Goal: Check status: Check status

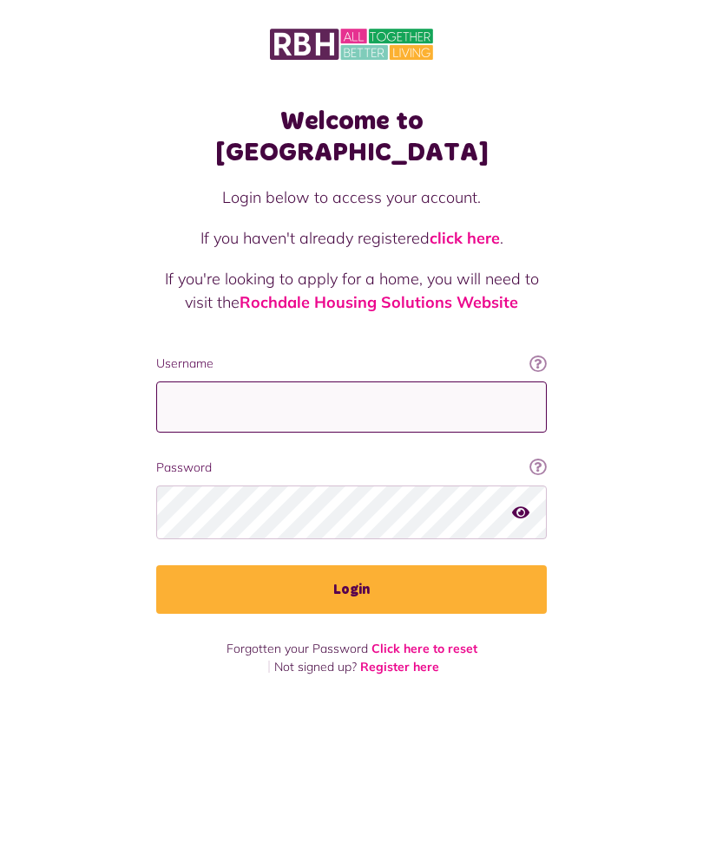
click at [179, 385] on input "Username" at bounding box center [351, 407] width 390 height 51
type input "**********"
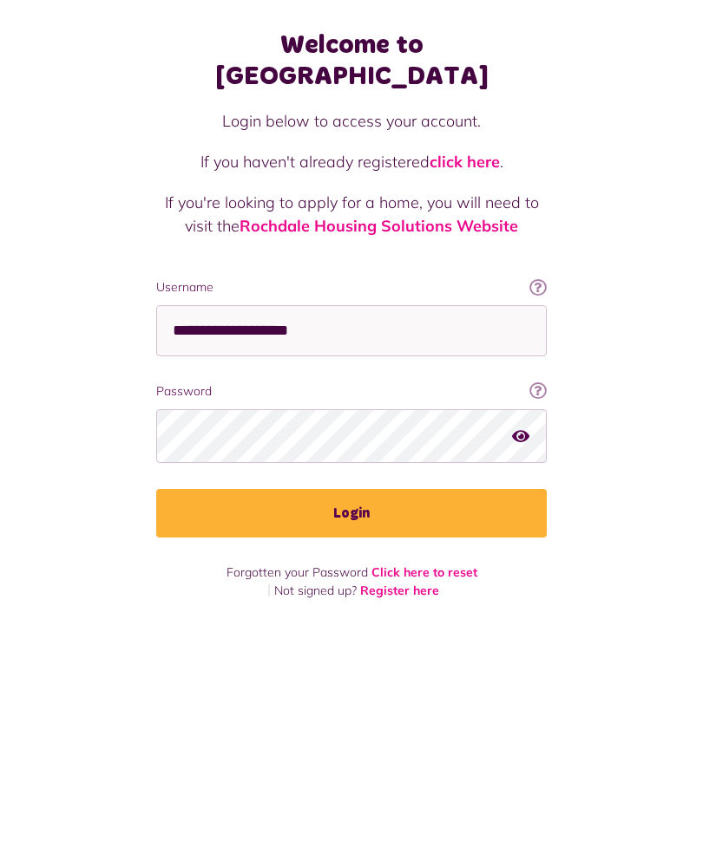
click at [415, 566] on button "Login" at bounding box center [351, 590] width 390 height 49
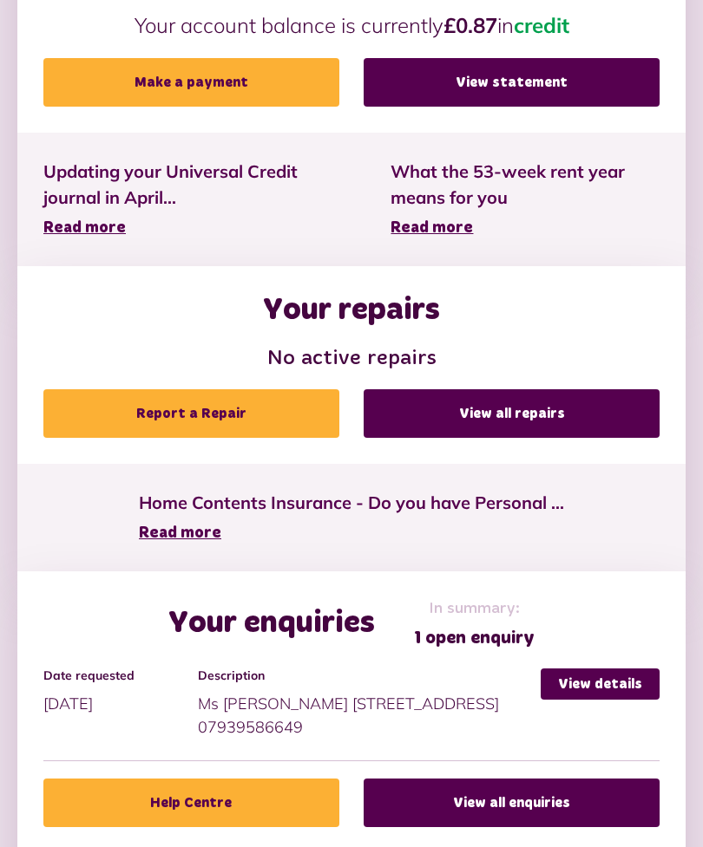
scroll to position [651, 0]
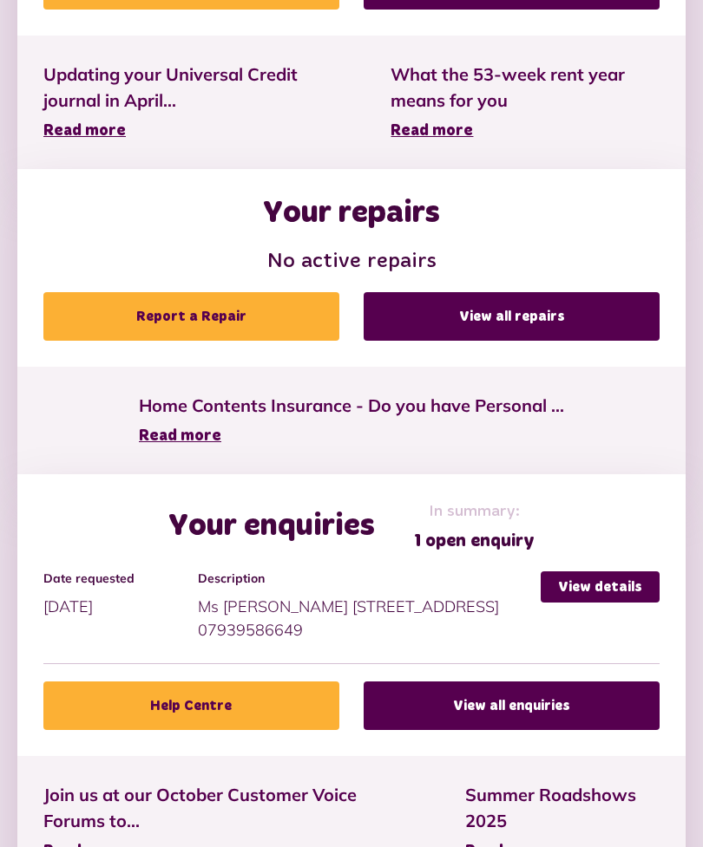
click at [643, 580] on link "View details" at bounding box center [599, 587] width 119 height 31
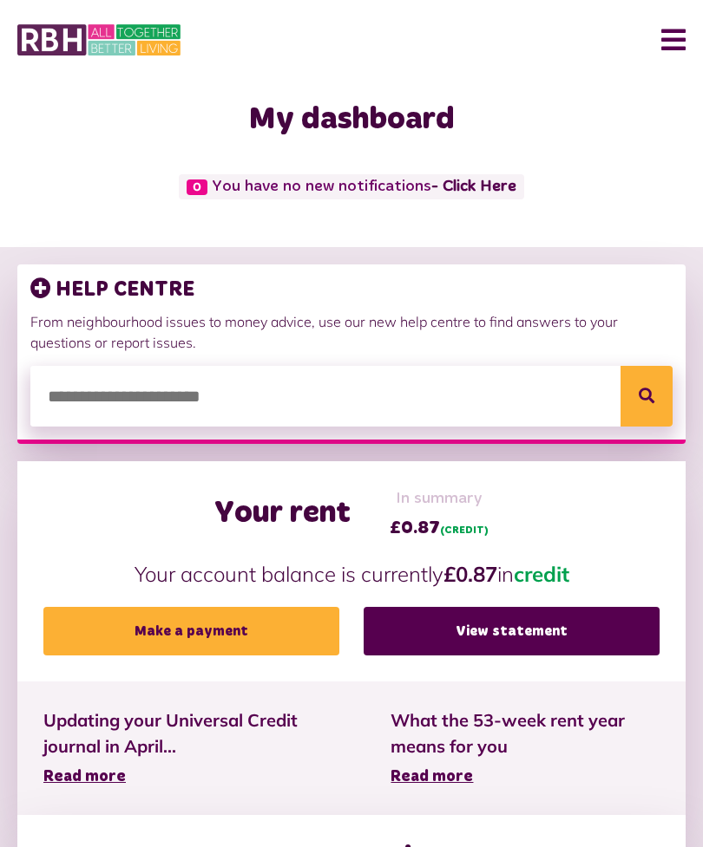
scroll to position [0, 0]
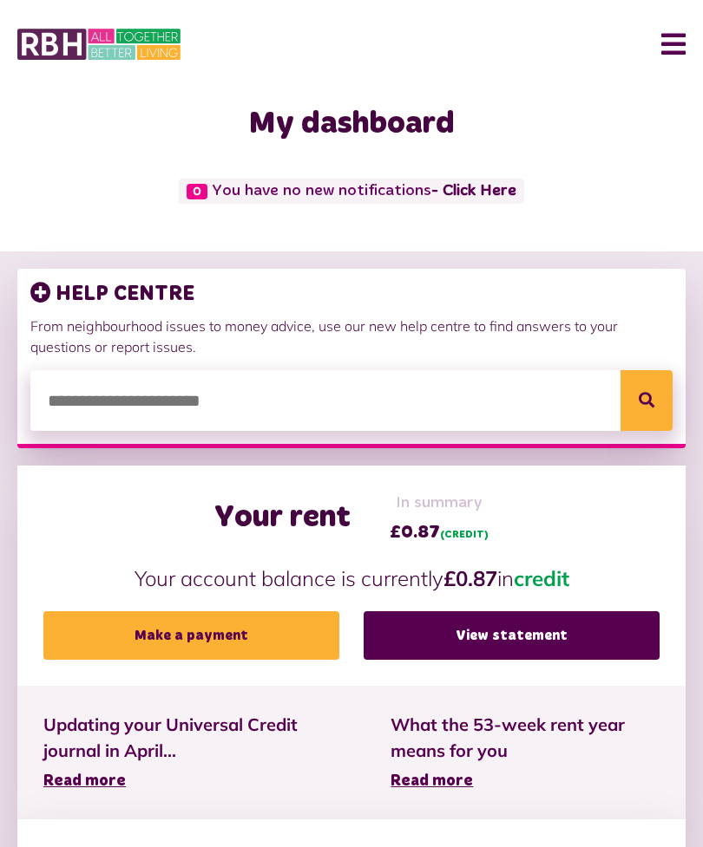
click at [677, 49] on button "Menu" at bounding box center [666, 44] width 37 height 54
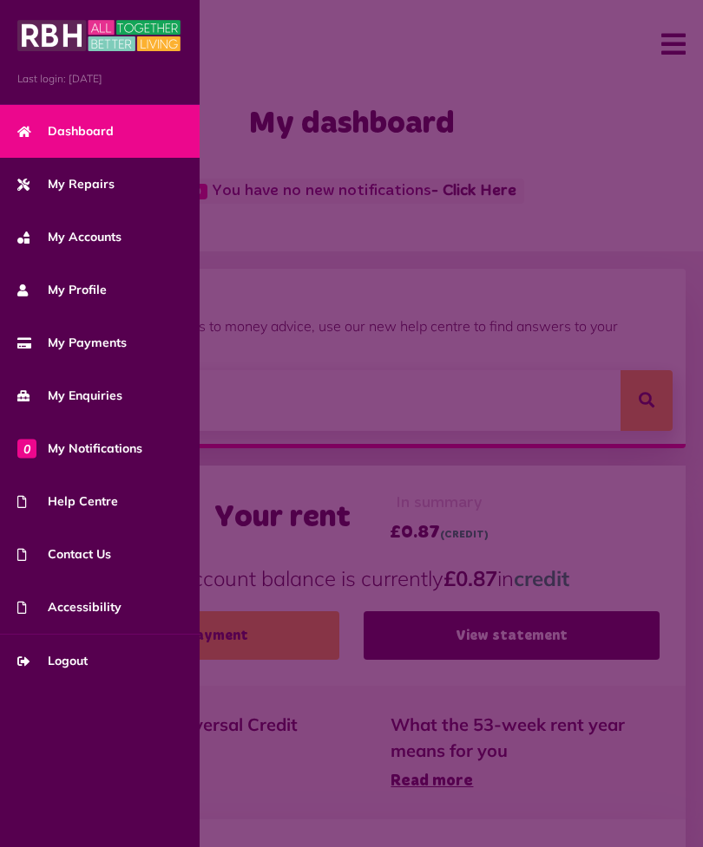
click at [127, 235] on link "My Accounts" at bounding box center [99, 237] width 199 height 53
click at [120, 337] on span "My Payments" at bounding box center [71, 343] width 109 height 18
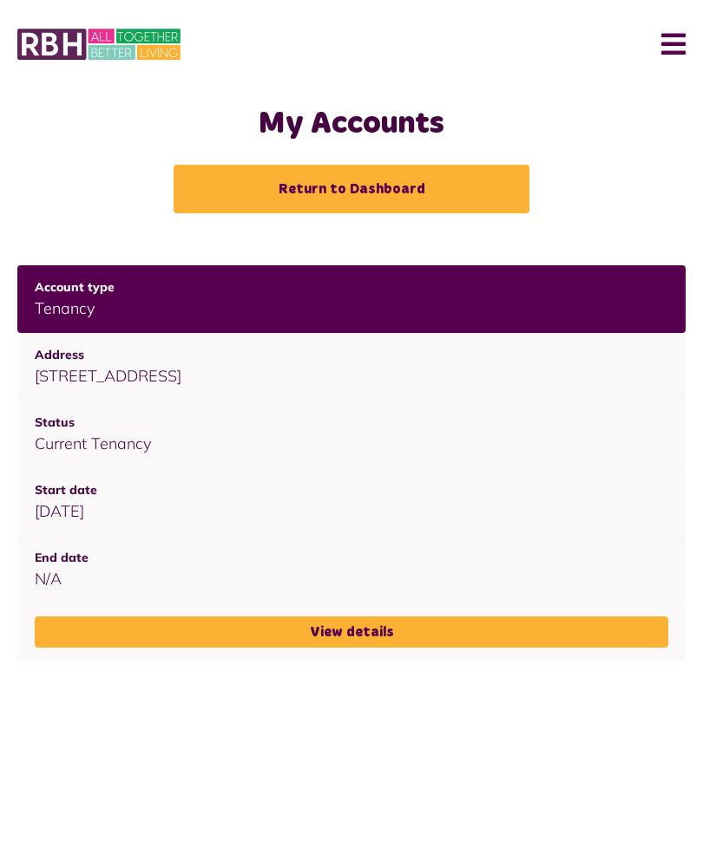
click at [505, 627] on link "View details" at bounding box center [351, 632] width 633 height 31
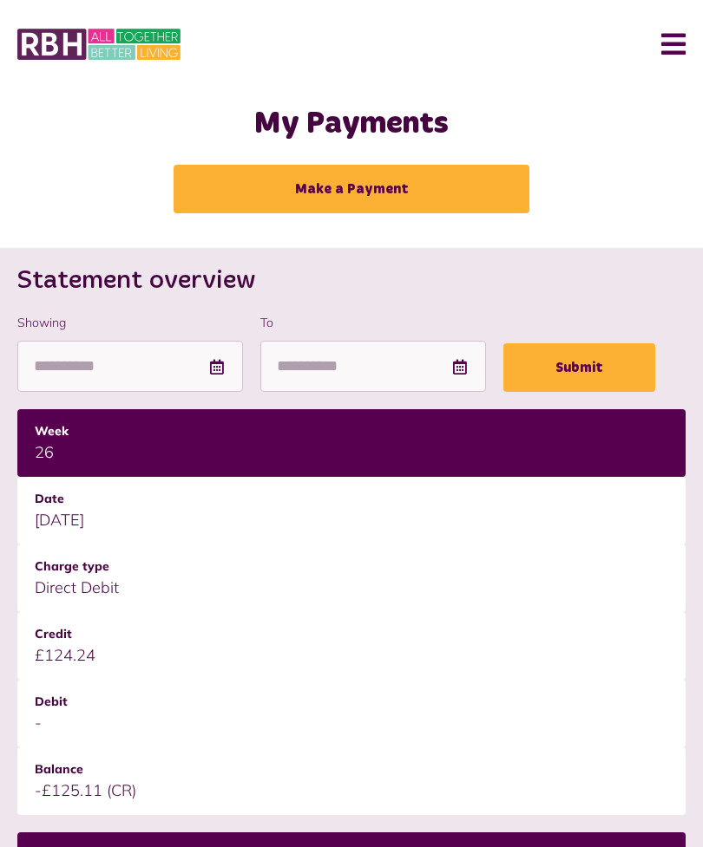
click at [677, 45] on button "Menu" at bounding box center [666, 44] width 37 height 54
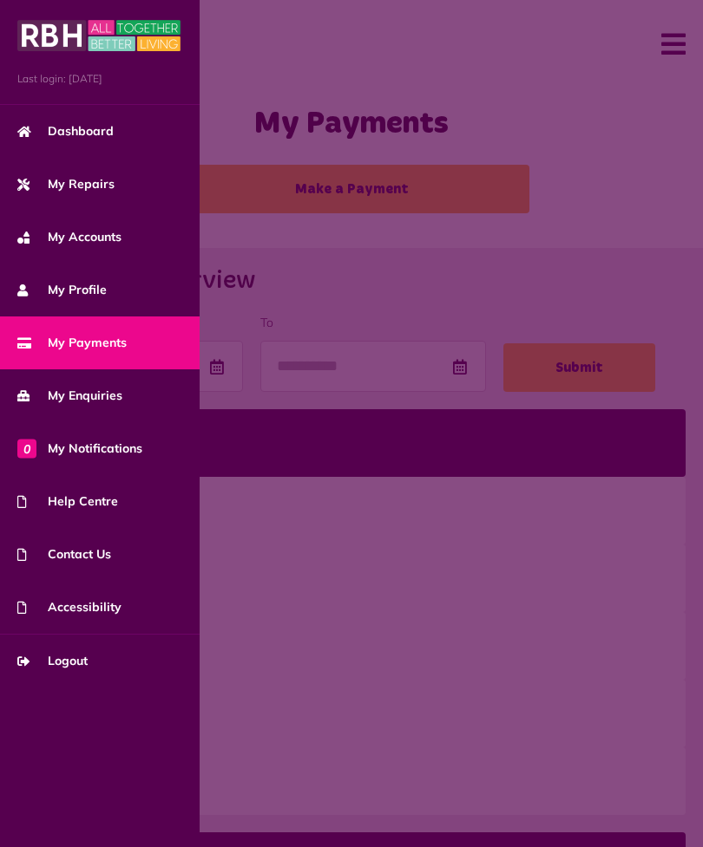
click at [106, 659] on link "Logout" at bounding box center [99, 661] width 199 height 53
